Goal: Task Accomplishment & Management: Use online tool/utility

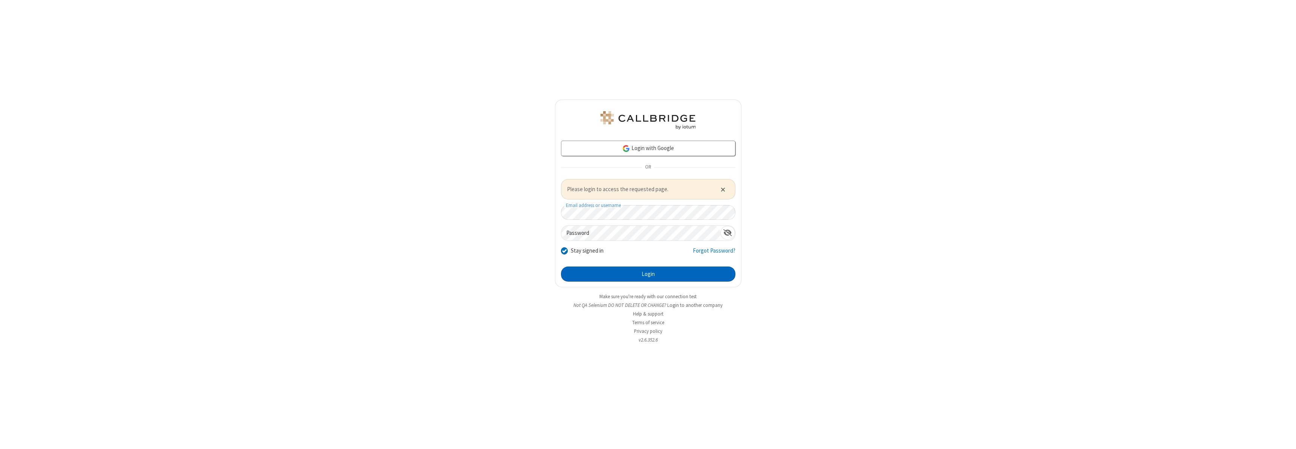
click at [648, 274] on button "Login" at bounding box center [648, 273] width 174 height 15
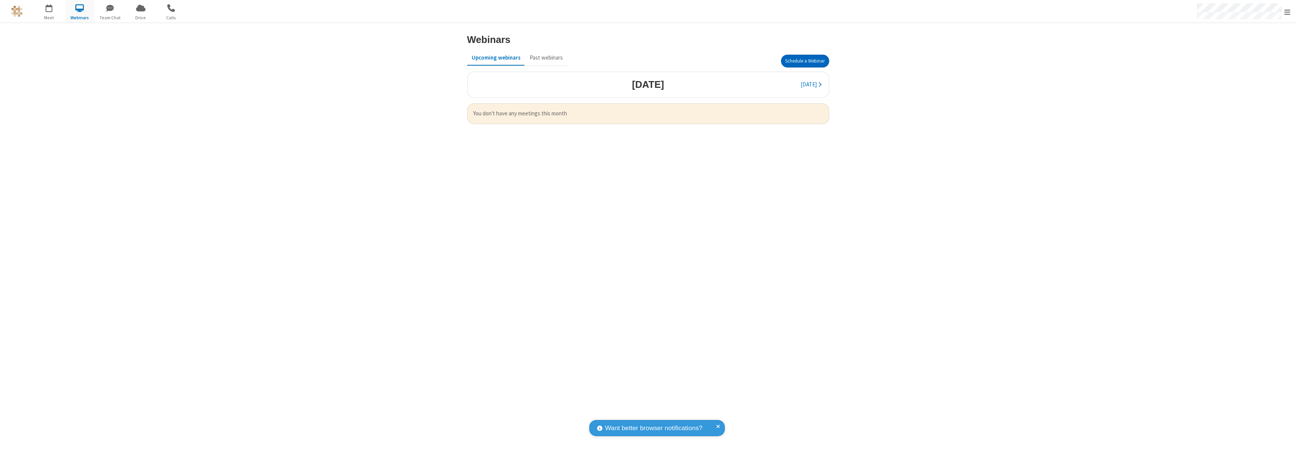
click at [805, 61] on button "Schedule a Webinar" at bounding box center [805, 61] width 48 height 13
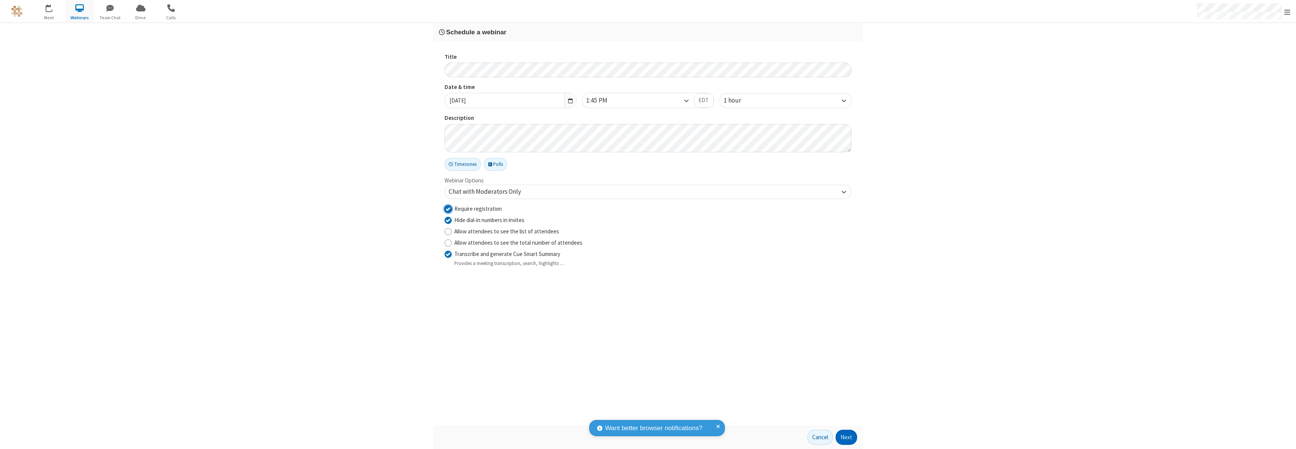
click at [448, 208] on input "Require registration" at bounding box center [448, 209] width 7 height 8
checkbox input "false"
click at [847, 437] on button "Next" at bounding box center [846, 436] width 21 height 15
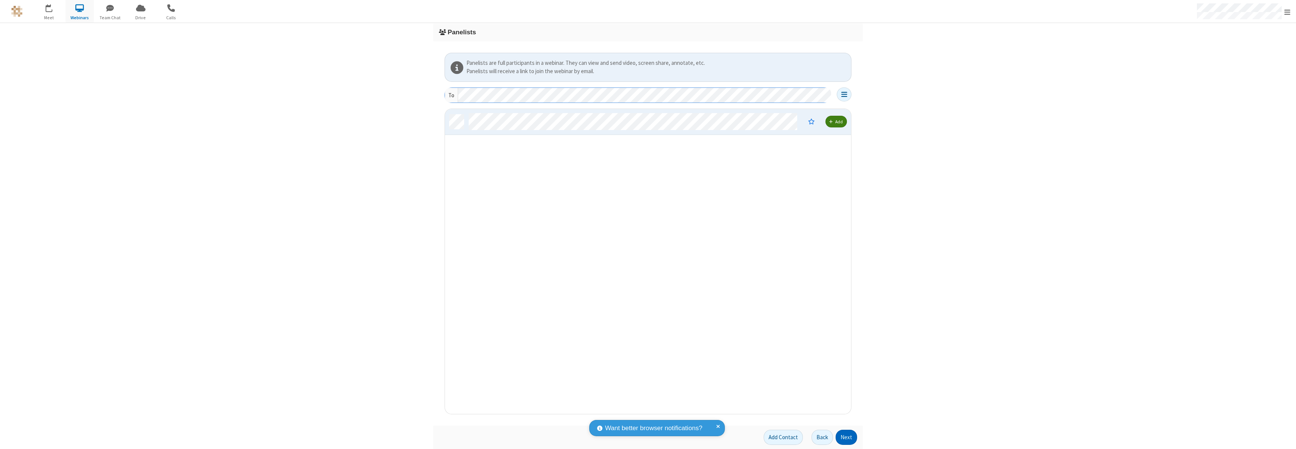
click at [847, 437] on button "Next" at bounding box center [846, 436] width 21 height 15
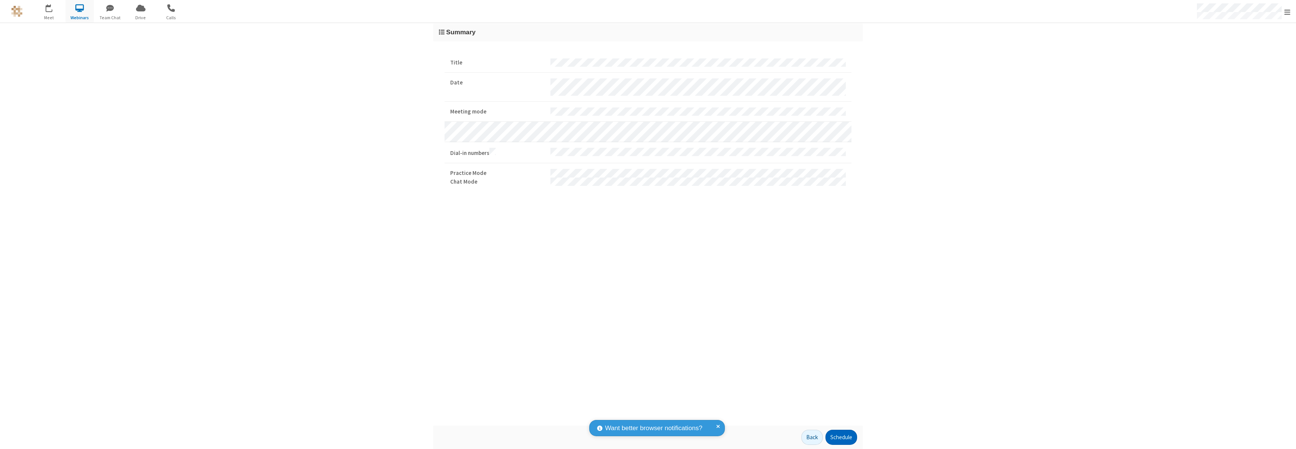
click at [841, 437] on button "Schedule" at bounding box center [841, 436] width 32 height 15
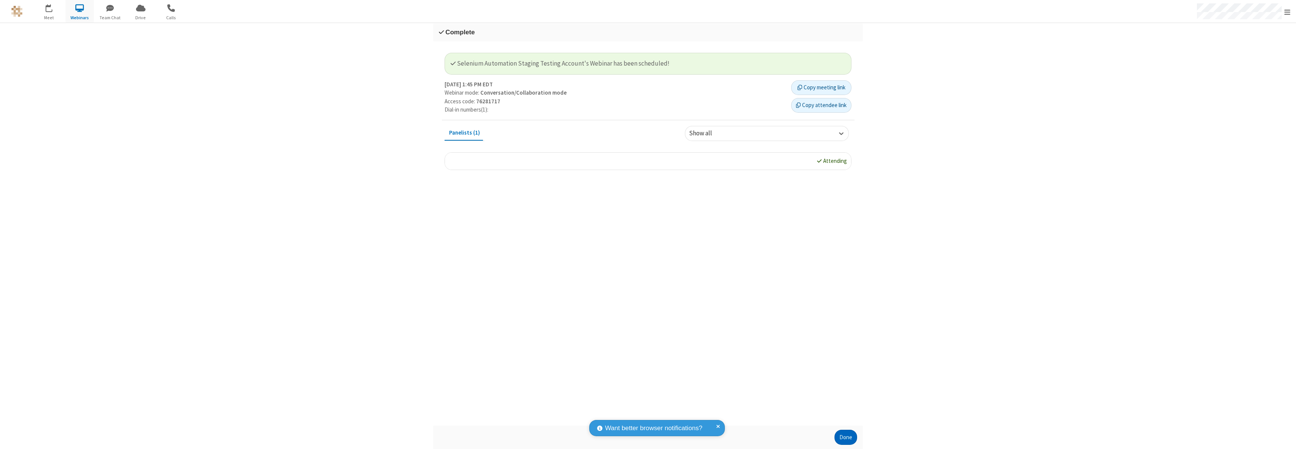
click at [846, 437] on button "Done" at bounding box center [845, 436] width 23 height 15
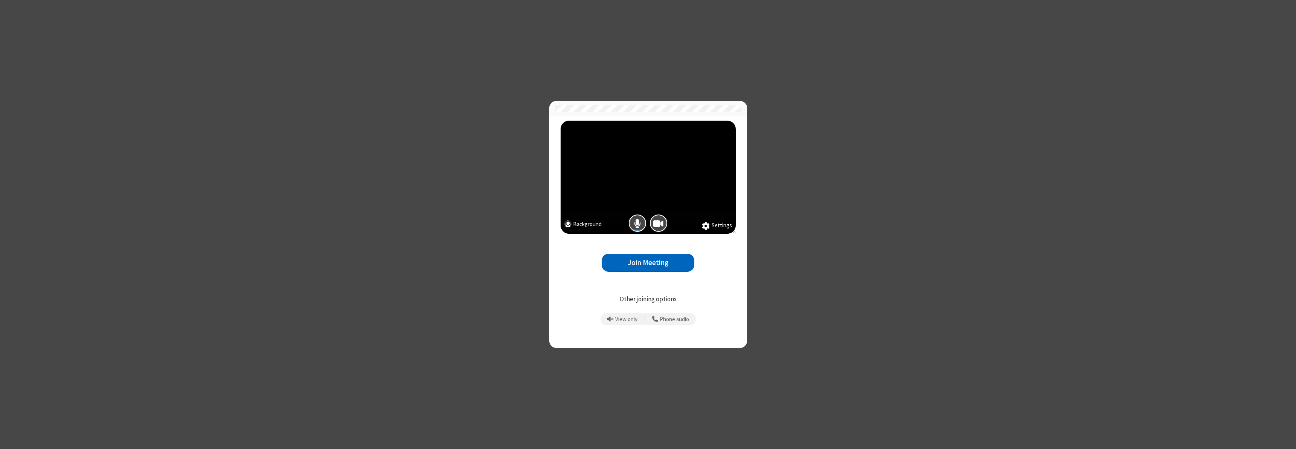
click at [648, 262] on button "Join Meeting" at bounding box center [648, 263] width 93 height 18
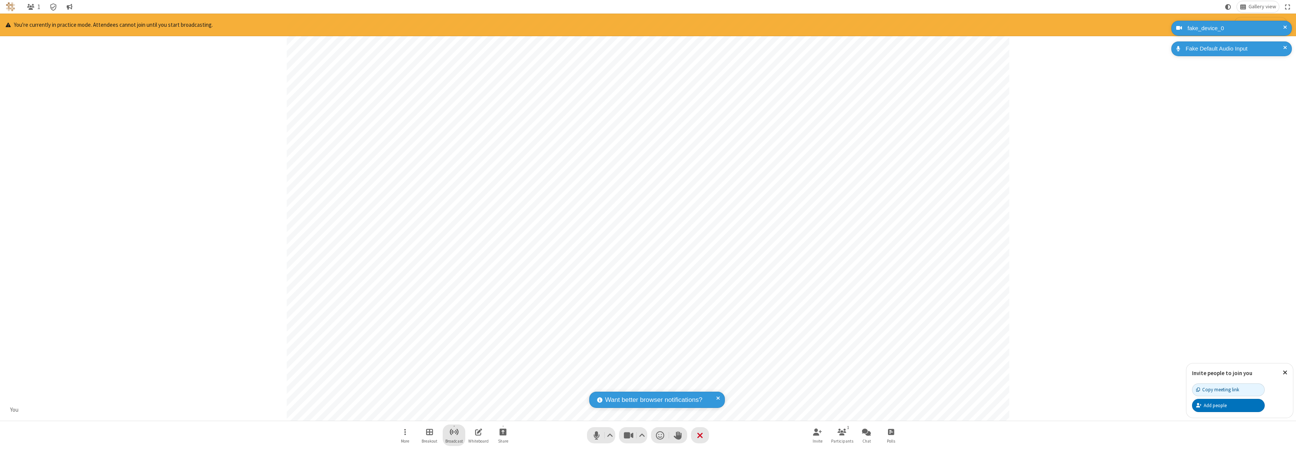
click at [454, 431] on span "Start broadcast" at bounding box center [453, 431] width 9 height 9
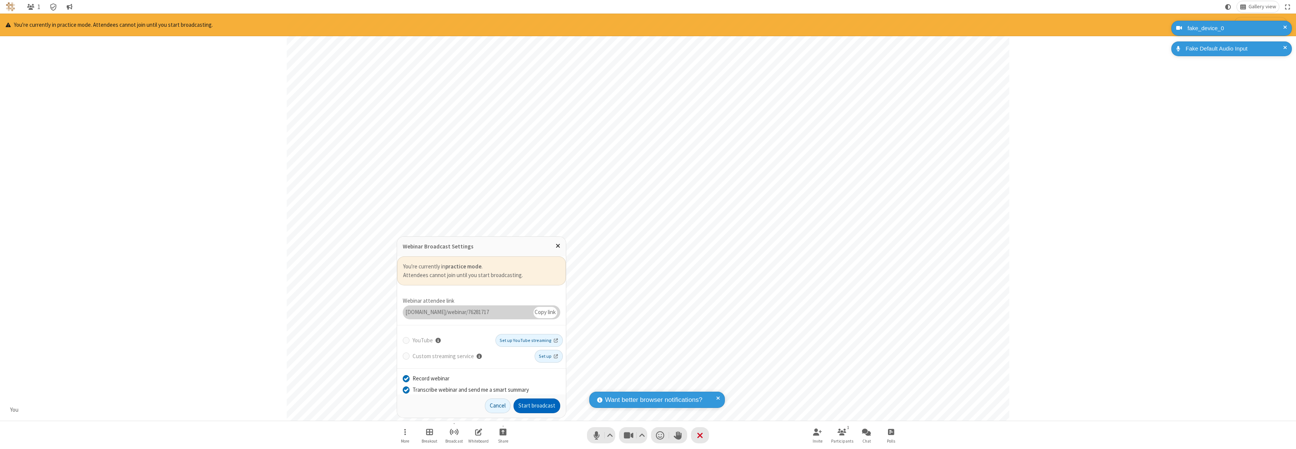
click at [537, 405] on button "Start broadcast" at bounding box center [536, 405] width 47 height 15
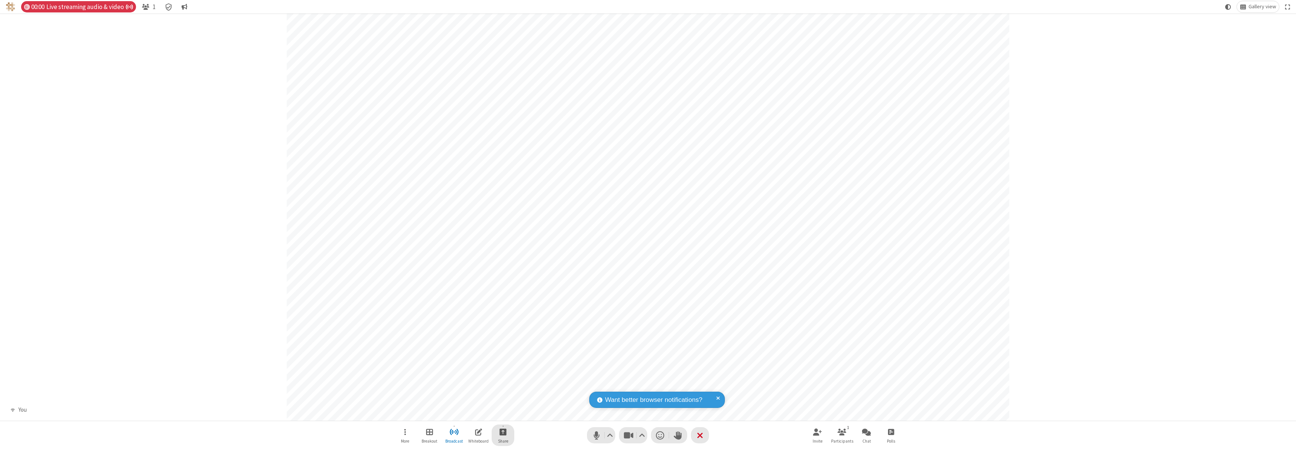
click at [503, 431] on span "Start sharing" at bounding box center [503, 431] width 7 height 9
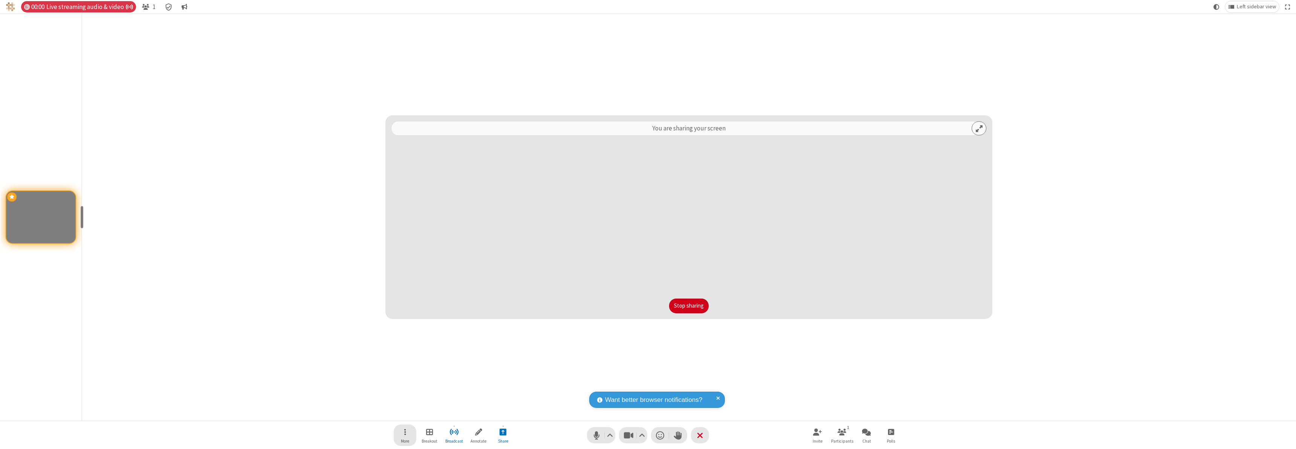
click at [405, 435] on span "Open menu" at bounding box center [405, 431] width 2 height 9
click at [410, 347] on span "Change recording layout" at bounding box center [411, 347] width 58 height 6
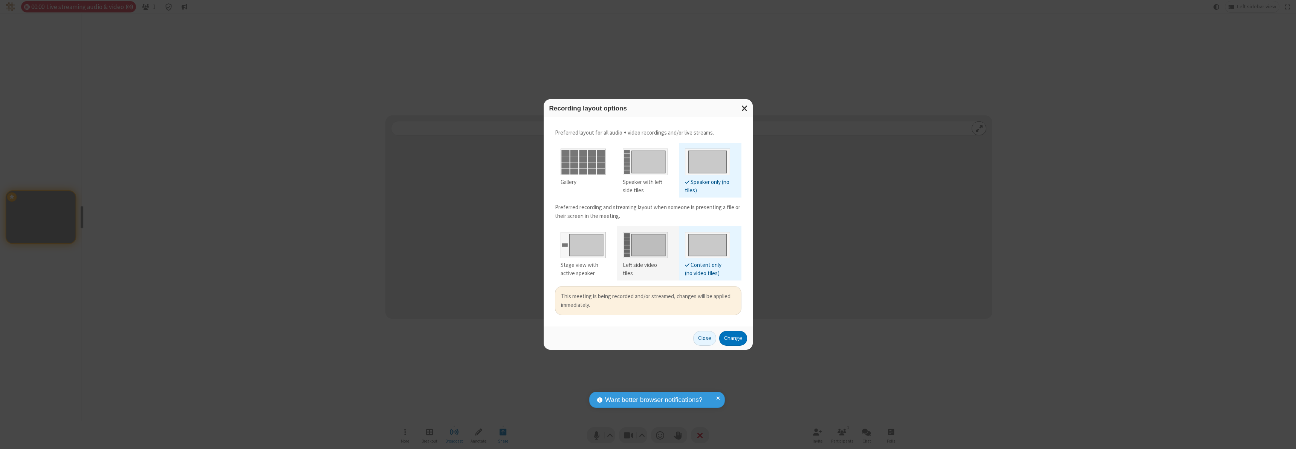
click at [645, 265] on div "Left side video tiles" at bounding box center [645, 269] width 45 height 17
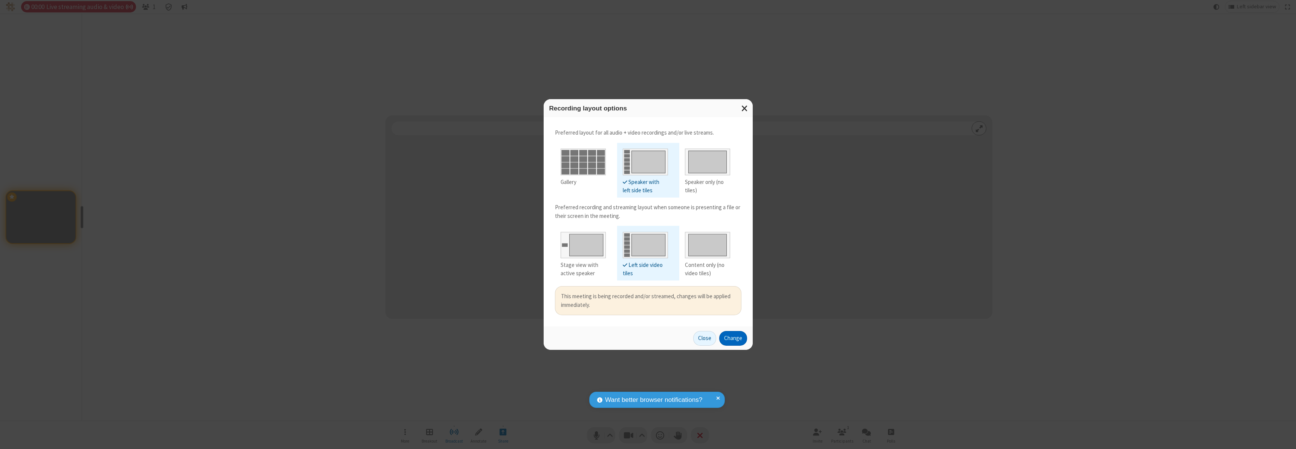
click at [733, 338] on button "Change" at bounding box center [733, 338] width 28 height 15
click at [705, 338] on button "Close" at bounding box center [704, 338] width 23 height 15
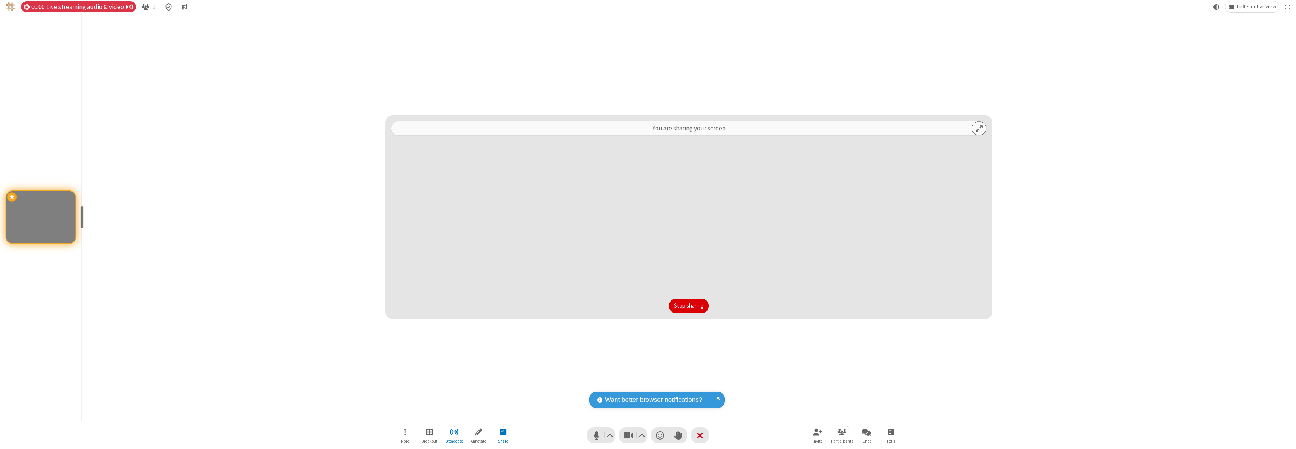
click at [689, 306] on button "Stop sharing" at bounding box center [689, 305] width 40 height 15
